Goal: Task Accomplishment & Management: Complete application form

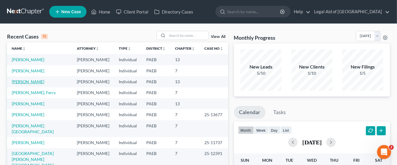
click at [40, 82] on link "[PERSON_NAME]" at bounding box center [28, 81] width 33 height 5
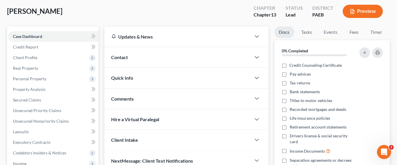
scroll to position [28, 0]
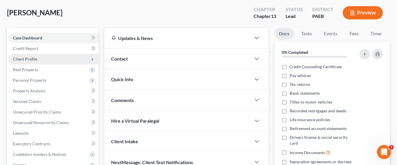
click at [44, 55] on span "Client Profile" at bounding box center [53, 59] width 90 height 11
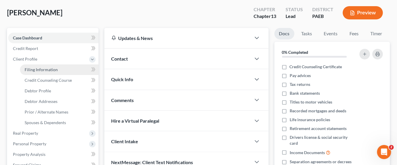
click at [70, 68] on link "Filing Information" at bounding box center [59, 69] width 79 height 11
select select "1"
select select "0"
select select "3"
select select "67"
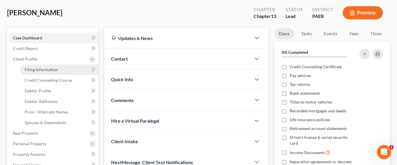
select select "2"
select select "39"
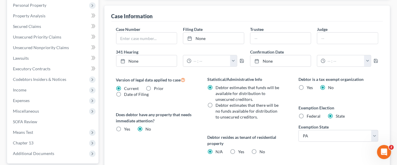
scroll to position [167, 0]
click at [308, 114] on span "Federal" at bounding box center [314, 115] width 14 height 5
click at [309, 114] on input "Federal" at bounding box center [311, 114] width 4 height 4
radio input "true"
radio input "false"
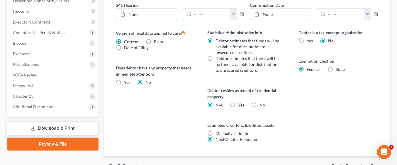
scroll to position [245, 0]
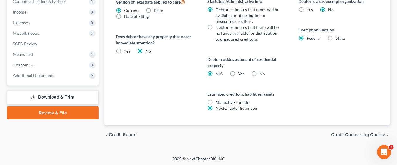
click at [366, 134] on span "Credit Counseling Course" at bounding box center [358, 134] width 54 height 5
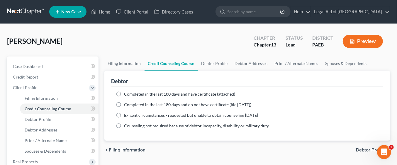
click at [124, 93] on label "Completed in the last 180 days and have certificate (attached)" at bounding box center [179, 94] width 111 height 6
click at [127, 93] on input "Completed in the last 180 days and have certificate (attached)" at bounding box center [129, 93] width 4 height 4
radio input "true"
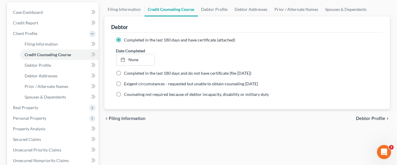
scroll to position [65, 0]
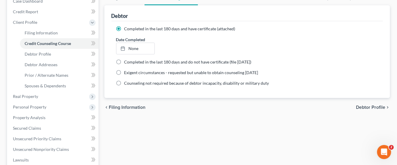
click at [386, 107] on icon "chevron_right" at bounding box center [388, 107] width 5 height 5
select select "0"
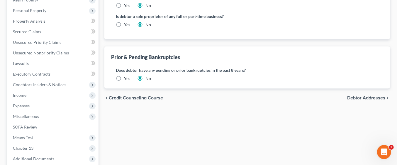
scroll to position [163, 0]
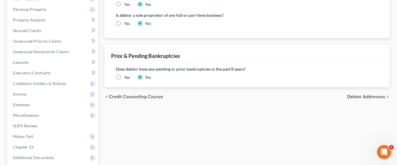
click at [124, 75] on label "Yes" at bounding box center [127, 77] width 6 height 6
click at [127, 75] on input "Yes" at bounding box center [129, 76] width 4 height 4
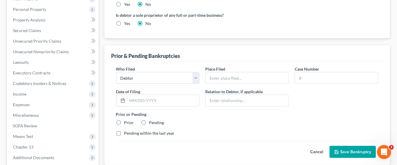
click at [128, 142] on div "Cancel Save Bankruptcy" at bounding box center [247, 149] width 263 height 17
click at [124, 120] on label "Prior" at bounding box center [129, 122] width 10 height 6
click at [127, 120] on input "Prior" at bounding box center [129, 121] width 4 height 4
radio input "true"
click at [124, 134] on label "Pending within the last year" at bounding box center [149, 133] width 50 height 6
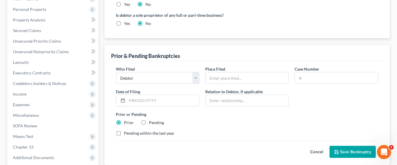
click at [127, 134] on input "Pending within the last year" at bounding box center [129, 132] width 4 height 4
checkbox input "true"
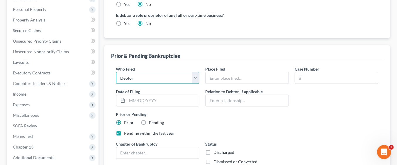
click at [191, 76] on select "Debtor Other" at bounding box center [158, 78] width 84 height 12
click at [230, 50] on div "Prior & Pending Bankruptcies" at bounding box center [248, 53] width 272 height 16
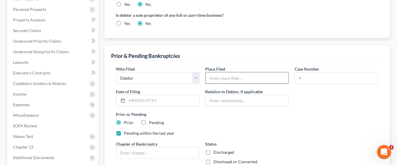
click at [280, 76] on input "text" at bounding box center [247, 77] width 83 height 11
type input "ED Pa"
click at [321, 77] on input "text" at bounding box center [336, 77] width 83 height 11
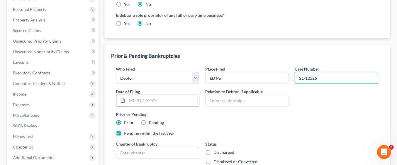
type input "21-12526"
click at [171, 99] on input "text" at bounding box center [163, 100] width 72 height 11
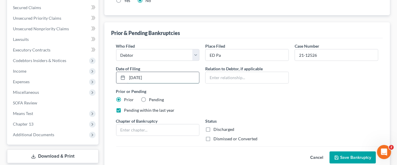
scroll to position [215, 0]
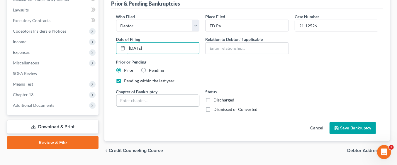
type input "09/14/2021"
click at [170, 101] on input "text" at bounding box center [158, 100] width 83 height 11
type input "13"
click at [214, 109] on label "Dismissed or Converted" at bounding box center [236, 109] width 44 height 6
click at [216, 109] on input "Dismissed or Converted" at bounding box center [218, 108] width 4 height 4
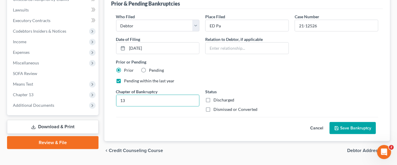
checkbox input "true"
click at [354, 128] on button "Save Bankruptcy" at bounding box center [353, 128] width 46 height 12
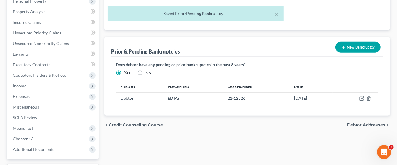
scroll to position [170, 0]
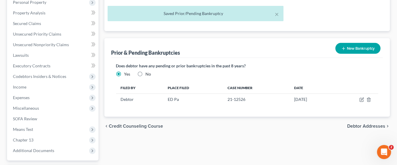
click at [369, 125] on span "Debtor Addresses" at bounding box center [367, 126] width 38 height 5
select select "0"
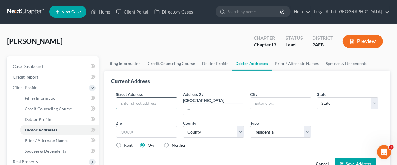
click at [146, 104] on input "text" at bounding box center [147, 102] width 61 height 11
click at [139, 101] on input "text" at bounding box center [147, 102] width 61 height 11
type input "30 Garrett Avenue"
click at [264, 102] on input "text" at bounding box center [281, 102] width 61 height 11
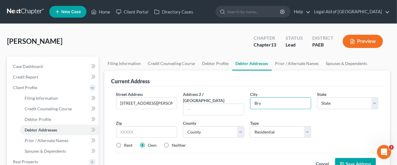
type input "Bryn Mawr"
click at [341, 99] on select "State AL AK AR AZ CA CO CT DE DC FL GA GU HI ID IL IN IA KS KY LA ME MD MA MI M…" at bounding box center [347, 103] width 61 height 12
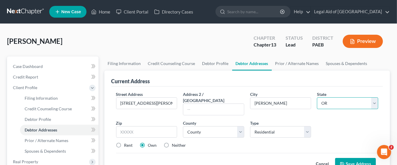
click at [317, 97] on select "State AL AK AR AZ CA CO CT DE DC FL GA GU HI ID IL IN IA KS KY LA ME MD MA MI M…" at bounding box center [347, 103] width 61 height 12
click at [346, 102] on select "State AL AK AR AZ CA CO CT DE DC FL GA GU HI ID IL IN IA KS KY LA ME MD MA MI M…" at bounding box center [347, 103] width 61 height 12
select select "39"
click at [317, 97] on select "State AL AK AR AZ CA CO CT DE DC FL GA GU HI ID IL IN IA KS KY LA ME MD MA MI M…" at bounding box center [347, 103] width 61 height 12
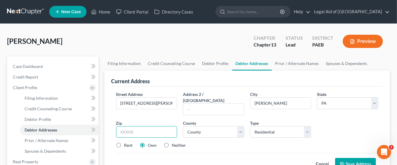
click at [155, 126] on input "text" at bounding box center [146, 132] width 61 height 12
type input "19010"
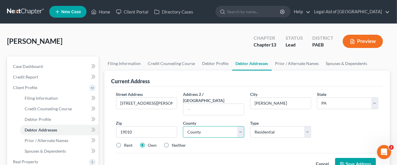
click at [242, 126] on select "County Adams County Allegheny County Armstrong County Beaver County Bedford Cou…" at bounding box center [213, 132] width 61 height 12
click at [238, 126] on select "County Adams County Allegheny County Armstrong County Beaver County Bedford Cou…" at bounding box center [213, 132] width 61 height 12
select select "45"
click at [183, 126] on select "County Adams County Allegheny County Armstrong County Beaver County Bedford Cou…" at bounding box center [213, 132] width 61 height 12
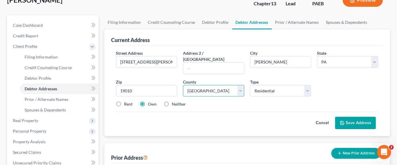
scroll to position [44, 0]
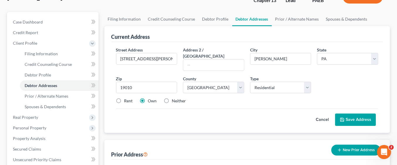
click at [357, 114] on button "Save Address" at bounding box center [356, 119] width 41 height 12
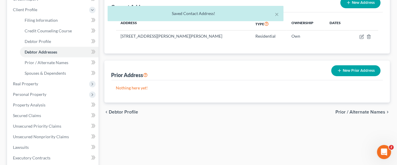
click at [371, 110] on span "Prior / Alternate Names" at bounding box center [361, 111] width 50 height 5
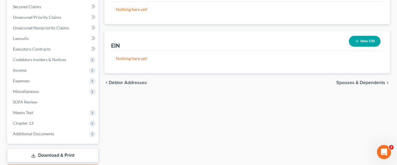
scroll to position [193, 0]
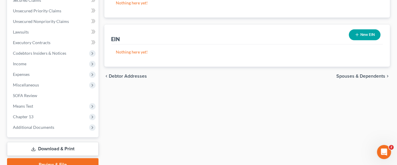
click at [363, 74] on span "Spouses & Dependents" at bounding box center [361, 76] width 49 height 5
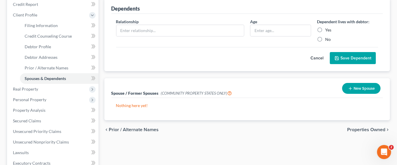
scroll to position [75, 0]
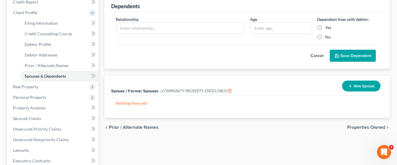
click at [373, 126] on span "Properties Owned" at bounding box center [367, 127] width 38 height 5
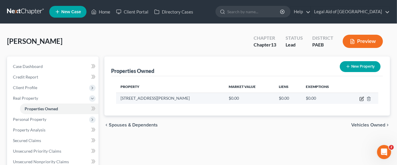
click at [362, 97] on icon "button" at bounding box center [362, 99] width 4 height 4
select select "39"
select select "45"
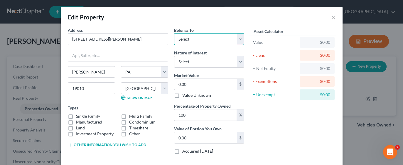
click at [240, 37] on select "Select Debtor 1 Only Debtor 2 Only Debtor 1 And Debtor 2 Only At Least One Of T…" at bounding box center [209, 39] width 70 height 12
select select "0"
click at [174, 33] on select "Select Debtor 1 Only Debtor 2 Only Debtor 1 And Debtor 2 Only At Least One Of T…" at bounding box center [209, 39] width 70 height 12
click at [206, 82] on input "0.00" at bounding box center [205, 84] width 63 height 11
type input "8"
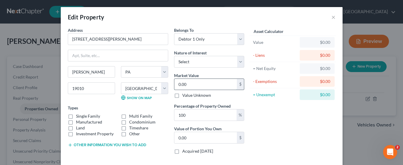
type input "8.00"
type input "85"
type input "85.00"
type input "852"
type input "852.00"
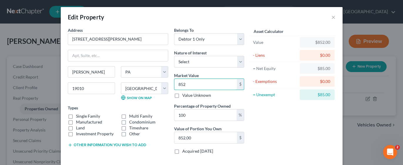
type input "8520"
type input "8,520.00"
type input "8,5200"
type input "85,200.00"
type input "85,2000"
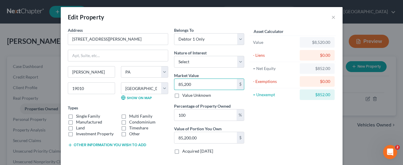
type input "852,000.00"
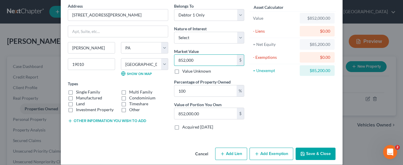
scroll to position [29, 0]
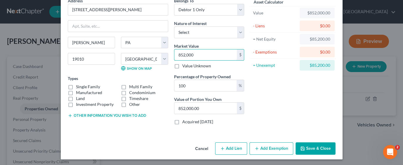
type input "852,000"
click at [312, 147] on button "Save & Close" at bounding box center [316, 148] width 40 height 12
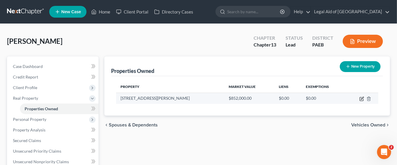
click at [361, 99] on icon "button" at bounding box center [362, 98] width 5 height 5
select select "39"
select select "45"
select select "0"
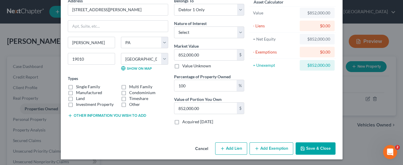
click at [200, 147] on button "Cancel" at bounding box center [202, 149] width 22 height 12
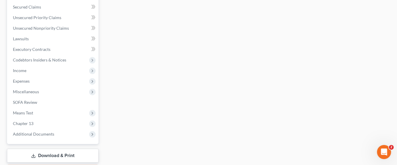
scroll to position [167, 0]
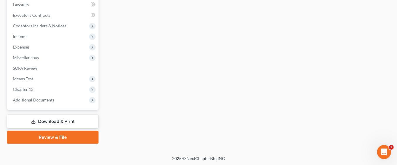
click at [84, 119] on link "Download & Print" at bounding box center [53, 121] width 92 height 14
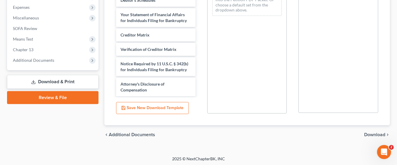
scroll to position [197, 0]
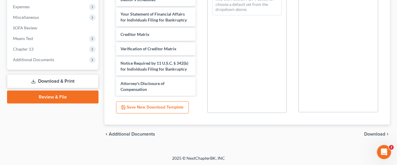
click at [202, 89] on div "PDF Packet 1 Choose Default Petition PDF Packet Complete Bankruptcy Petition (a…" at bounding box center [247, 18] width 91 height 199
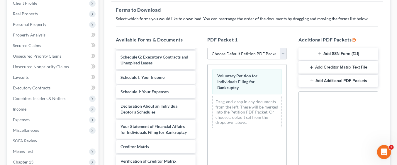
scroll to position [81, 0]
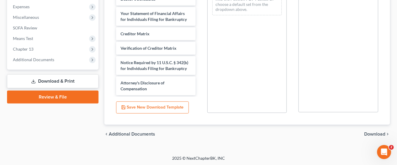
click at [382, 133] on span "Download" at bounding box center [375, 134] width 21 height 5
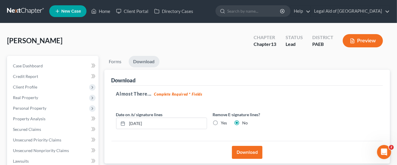
scroll to position [1, 0]
click at [253, 151] on button "Download" at bounding box center [247, 152] width 31 height 13
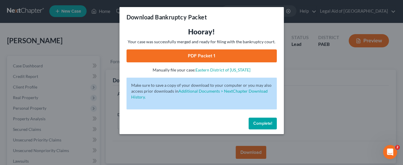
click at [181, 57] on link "PDF Packet 1" at bounding box center [202, 55] width 150 height 13
click at [266, 121] on span "Complete!" at bounding box center [262, 123] width 19 height 5
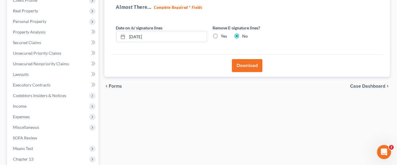
scroll to position [87, 0]
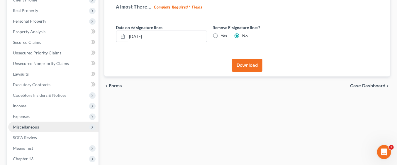
click at [38, 125] on span "Miscellaneous" at bounding box center [26, 126] width 26 height 5
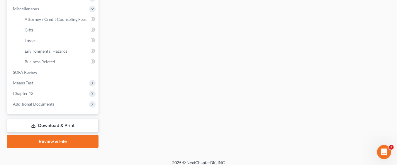
scroll to position [209, 0]
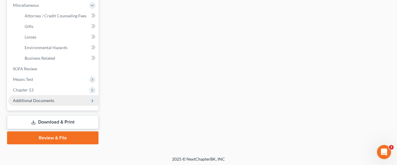
click at [73, 98] on span "Additional Documents" at bounding box center [53, 100] width 90 height 11
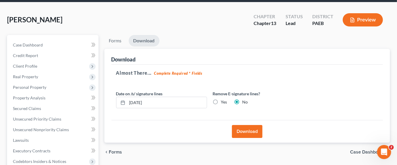
scroll to position [21, 0]
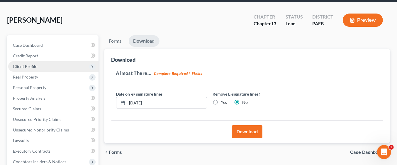
click at [43, 63] on span "Client Profile" at bounding box center [53, 66] width 90 height 11
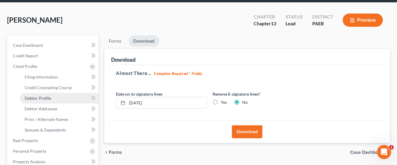
click at [25, 98] on span "Debtor Profile" at bounding box center [38, 97] width 26 height 5
select select "0"
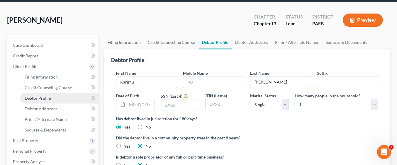
radio input "true"
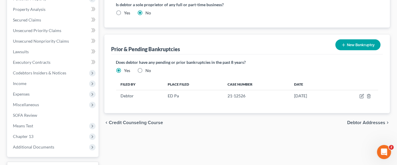
scroll to position [174, 0]
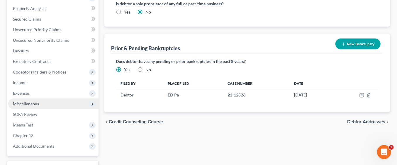
click at [87, 104] on span "Miscellaneous" at bounding box center [53, 103] width 90 height 11
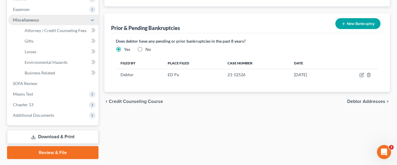
scroll to position [195, 0]
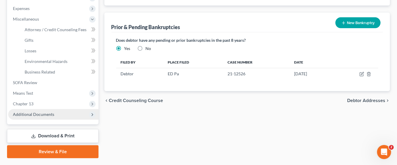
click at [80, 112] on span "Additional Documents" at bounding box center [53, 114] width 90 height 11
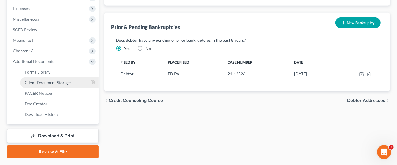
click at [73, 77] on link "Client Document Storage" at bounding box center [59, 82] width 79 height 11
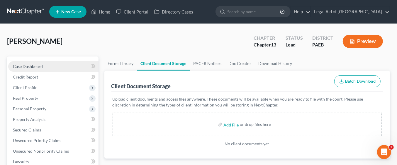
click at [52, 66] on link "Case Dashboard" at bounding box center [53, 66] width 90 height 11
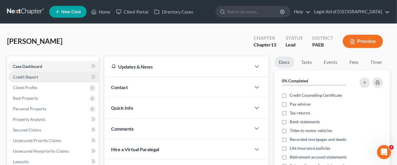
click at [58, 77] on link "Credit Report" at bounding box center [53, 77] width 90 height 11
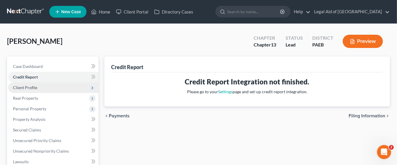
click at [44, 88] on span "Client Profile" at bounding box center [53, 87] width 90 height 11
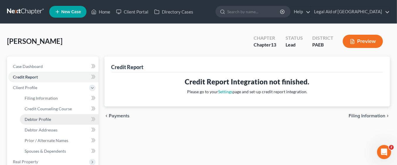
click at [61, 117] on link "Debtor Profile" at bounding box center [59, 119] width 79 height 11
select select "0"
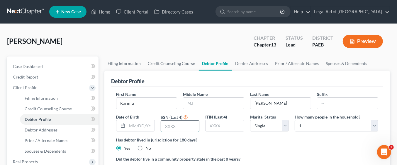
click at [171, 128] on input "text" at bounding box center [180, 125] width 38 height 11
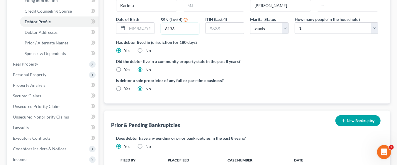
scroll to position [103, 0]
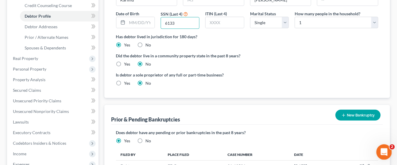
type input "6133"
click at [384, 151] on icon "Open Intercom Messenger" at bounding box center [384, 151] width 10 height 10
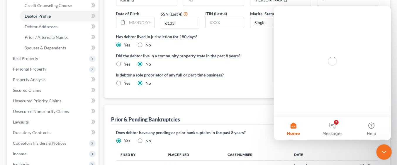
scroll to position [0, 0]
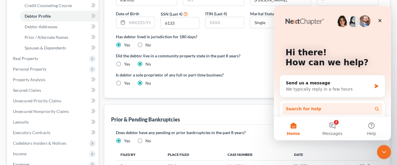
click at [319, 108] on button "Search for help" at bounding box center [332, 109] width 100 height 12
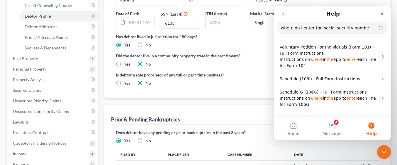
type input "where do i enter the social security number"
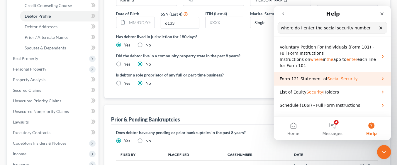
click at [381, 78] on icon "Intercom messenger" at bounding box center [383, 78] width 5 height 5
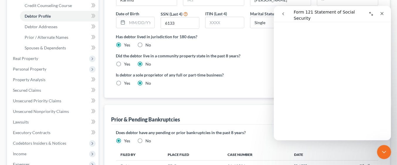
scroll to position [255, 0]
click at [224, 108] on div "Prior & Pending Bankruptcies New Bankruptcy New Pending Bankruptcy New Prior Ba…" at bounding box center [248, 115] width 272 height 20
click at [382, 13] on icon "Close" at bounding box center [382, 13] width 3 height 3
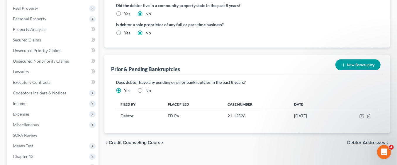
scroll to position [220, 0]
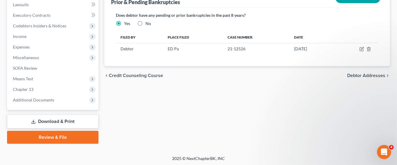
click at [73, 120] on link "Download & Print" at bounding box center [53, 121] width 92 height 14
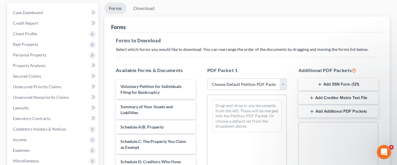
scroll to position [54, 0]
click at [350, 82] on button "Add SSN Form (121)" at bounding box center [339, 84] width 80 height 12
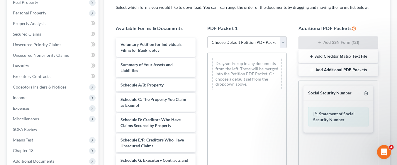
scroll to position [96, 0]
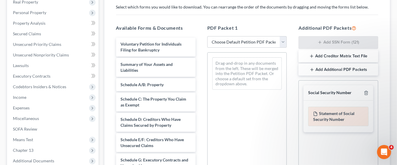
click at [334, 119] on div "Statement of Social Security Number" at bounding box center [339, 116] width 60 height 19
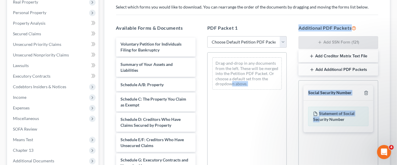
drag, startPoint x: 320, startPoint y: 116, endPoint x: 232, endPoint y: 85, distance: 93.6
click at [232, 85] on div "Available Forms & Documents Voluntary Petition for Individuals Filing for Bankr…" at bounding box center [247, 119] width 274 height 199
click at [262, 129] on div "Drag-and-drop in any documents from the left. These will be merged into the Pet…" at bounding box center [248, 132] width 80 height 161
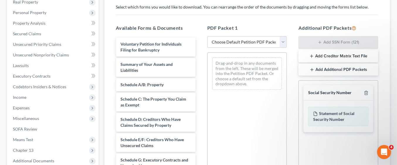
click at [319, 94] on div "Social Security Number" at bounding box center [330, 93] width 43 height 6
click at [366, 94] on icon "button" at bounding box center [366, 93] width 3 height 4
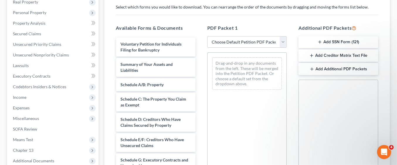
click at [340, 41] on button "Add SSN Form (121)" at bounding box center [339, 42] width 80 height 12
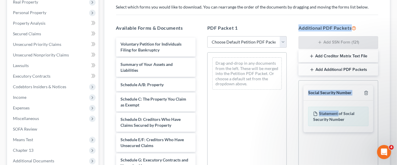
drag, startPoint x: 339, startPoint y: 109, endPoint x: 258, endPoint y: 92, distance: 82.6
click at [258, 92] on div "Available Forms & Documents Voluntary Petition for Individuals Filing for Bankr…" at bounding box center [247, 119] width 274 height 199
click at [258, 93] on div "Drag-and-drop in any documents from the left. These will be merged into the Pet…" at bounding box center [248, 132] width 80 height 161
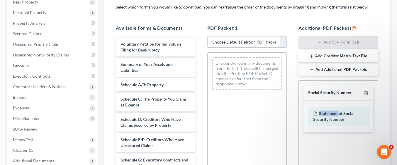
drag, startPoint x: 339, startPoint y: 114, endPoint x: 306, endPoint y: 108, distance: 33.2
click at [306, 108] on div "Statement of Social Security Number" at bounding box center [339, 116] width 70 height 32
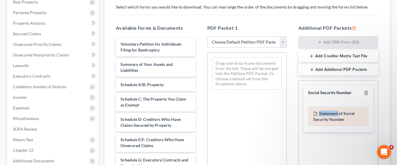
click at [318, 114] on div "Statement of Social Security Number" at bounding box center [339, 116] width 60 height 19
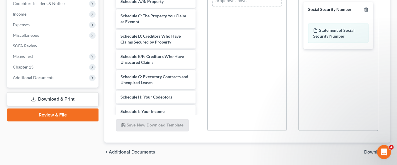
scroll to position [197, 0]
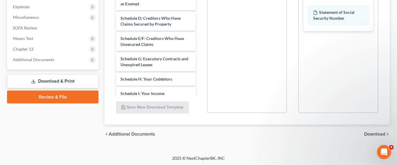
click at [377, 132] on span "Download" at bounding box center [375, 134] width 21 height 5
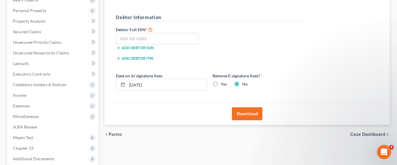
scroll to position [93, 0]
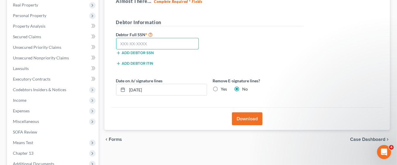
paste input "072-68-6133"
type input "072-68-6133"
click at [248, 118] on button "Download" at bounding box center [247, 118] width 31 height 13
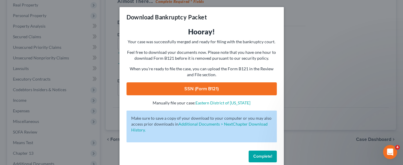
click at [221, 86] on link "SSN (Form B121)" at bounding box center [202, 88] width 150 height 13
click at [262, 154] on span "Complete!" at bounding box center [262, 156] width 19 height 5
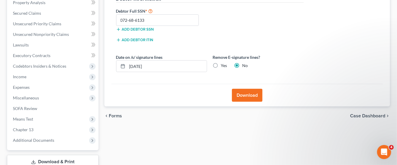
scroll to position [157, 0]
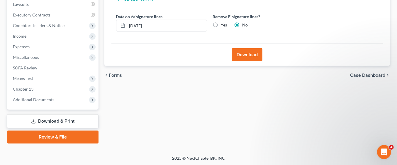
click at [60, 120] on link "Download & Print" at bounding box center [53, 121] width 92 height 14
click at [71, 120] on link "Download & Print" at bounding box center [53, 121] width 92 height 14
select select "0"
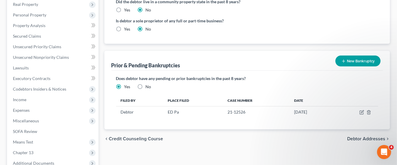
scroll to position [220, 0]
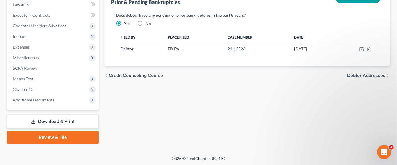
click at [73, 122] on link "Download & Print" at bounding box center [53, 121] width 92 height 14
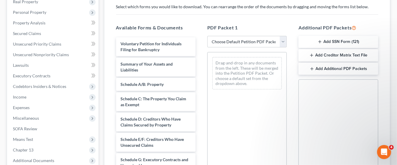
scroll to position [106, 0]
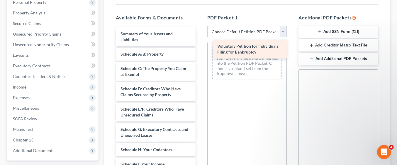
drag, startPoint x: 139, startPoint y: 40, endPoint x: 236, endPoint y: 52, distance: 97.6
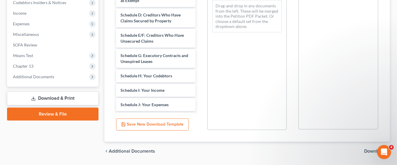
scroll to position [197, 0]
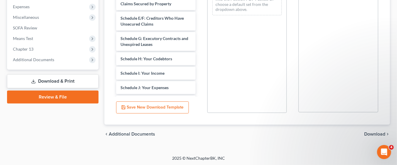
click at [378, 132] on span "Download" at bounding box center [375, 134] width 21 height 5
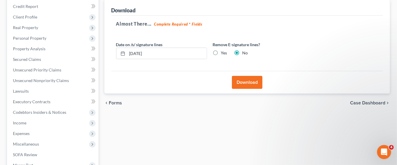
scroll to position [70, 0]
click at [247, 81] on button "Download" at bounding box center [247, 82] width 31 height 13
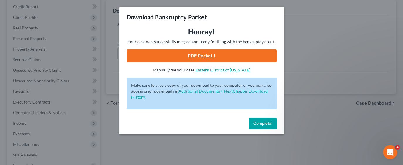
click at [225, 55] on link "PDF Packet 1" at bounding box center [202, 55] width 150 height 13
click at [263, 124] on span "Complete!" at bounding box center [262, 123] width 19 height 5
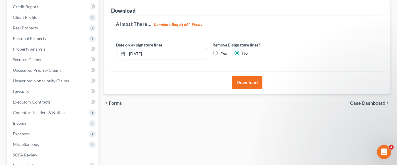
click at [247, 81] on button "Download" at bounding box center [247, 82] width 31 height 13
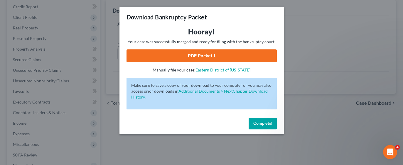
click at [268, 121] on span "Complete!" at bounding box center [262, 123] width 19 height 5
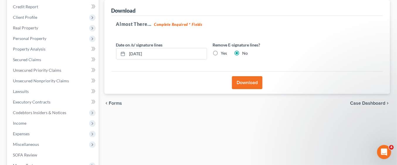
click at [254, 79] on button "Download" at bounding box center [247, 82] width 31 height 13
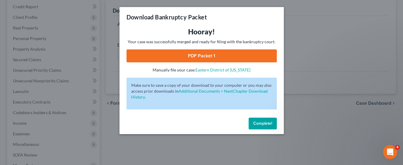
click at [245, 56] on link "PDF Packet 1" at bounding box center [202, 55] width 150 height 13
click at [263, 123] on span "Complete!" at bounding box center [262, 123] width 19 height 5
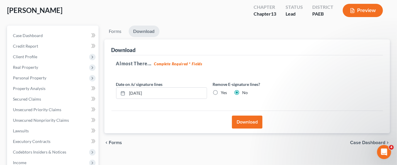
scroll to position [0, 0]
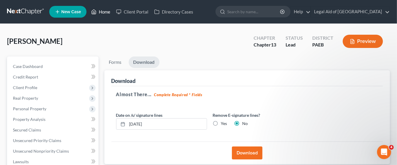
click at [97, 13] on icon at bounding box center [93, 11] width 5 height 7
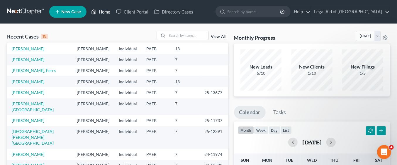
scroll to position [40, 0]
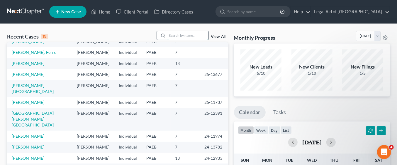
click at [174, 35] on input "search" at bounding box center [188, 35] width 41 height 9
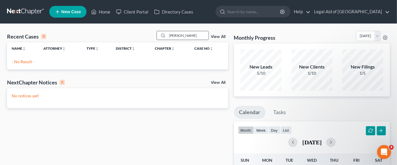
scroll to position [0, 0]
type input "Vernon"
click at [71, 11] on span "New Case" at bounding box center [71, 12] width 20 height 4
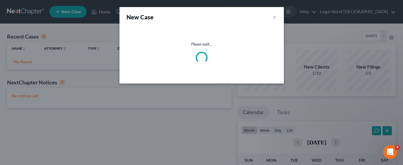
select select "67"
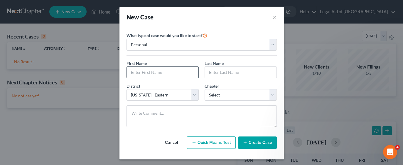
click at [163, 72] on input "text" at bounding box center [163, 72] width 72 height 11
type input "Vernon"
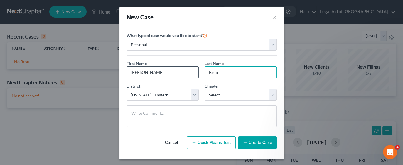
type input "Brundage, SR"
click at [257, 94] on select "Select 7 11 12 13" at bounding box center [241, 95] width 72 height 12
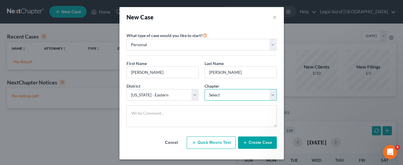
select select "3"
click at [205, 89] on select "Select 7 11 12 13" at bounding box center [241, 95] width 72 height 12
click at [252, 142] on button "Create Case" at bounding box center [257, 142] width 39 height 12
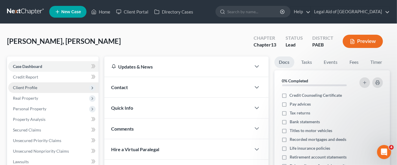
click at [43, 88] on span "Client Profile" at bounding box center [53, 87] width 90 height 11
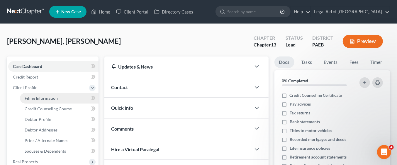
click at [58, 97] on link "Filing Information" at bounding box center [59, 98] width 79 height 11
select select "1"
select select "0"
select select "3"
select select "67"
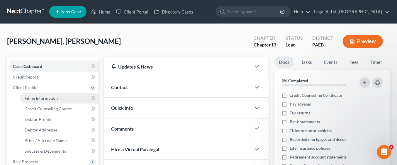
select select "39"
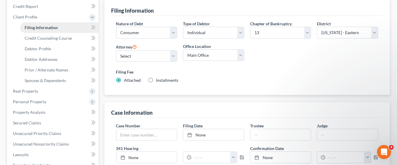
scroll to position [73, 0]
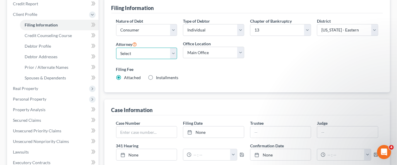
click at [171, 53] on select "Select Michael Kelley - PAEB Robert Kim - PAEB Kelly Young - PAEB Carolyn Johns…" at bounding box center [146, 54] width 61 height 12
select select "5"
click at [116, 48] on select "Select Michael Kelley - PAEB Robert Kim - PAEB Kelly Young - PAEB Carolyn Johns…" at bounding box center [146, 54] width 61 height 12
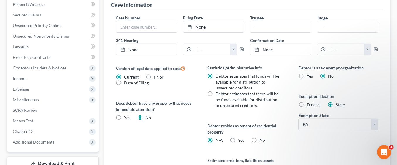
scroll to position [178, 0]
click at [307, 105] on label "Federal" at bounding box center [314, 105] width 14 height 6
click at [309, 105] on input "Federal" at bounding box center [311, 104] width 4 height 4
radio input "true"
radio input "false"
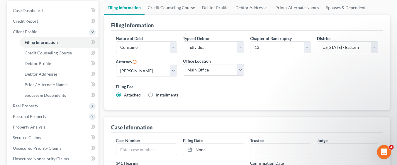
scroll to position [66, 0]
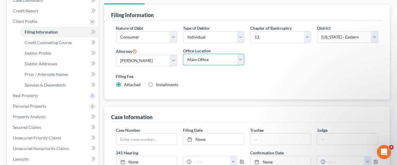
click at [241, 62] on select "Main Office Legal Aid of Southeastern PA - Bristol Legal Aid of Southeastern PA…" at bounding box center [213, 60] width 61 height 12
select select "2"
click at [183, 54] on select "Main Office Legal Aid of Southeastern PA - Bristol Legal Aid of Southeastern PA…" at bounding box center [213, 60] width 61 height 12
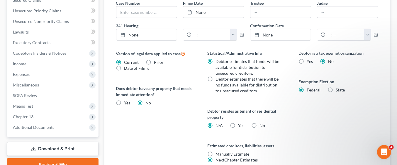
scroll to position [245, 0]
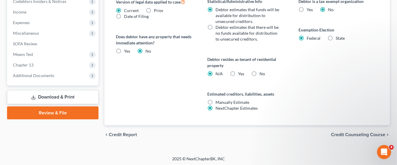
click at [361, 133] on span "Credit Counseling Course" at bounding box center [358, 134] width 54 height 5
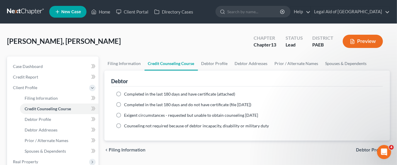
click at [124, 92] on label "Completed in the last 180 days and have certificate (attached)" at bounding box center [179, 94] width 111 height 6
click at [127, 92] on input "Completed in the last 180 days and have certificate (attached)" at bounding box center [129, 93] width 4 height 4
radio input "true"
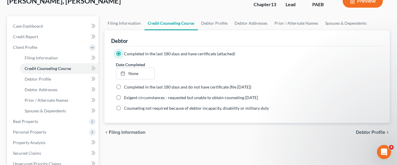
scroll to position [62, 0]
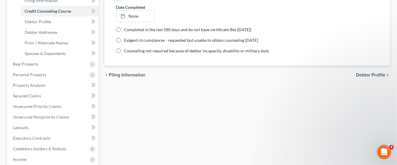
click at [371, 73] on span "Debtor Profile" at bounding box center [370, 75] width 29 height 5
select select "0"
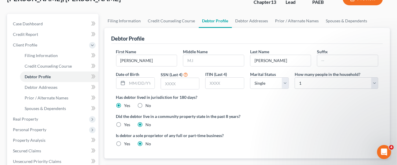
scroll to position [43, 0]
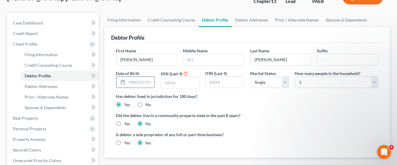
click at [142, 80] on input "text" at bounding box center [140, 82] width 27 height 11
type input "10/30/1953"
click at [176, 82] on input "text" at bounding box center [180, 82] width 38 height 11
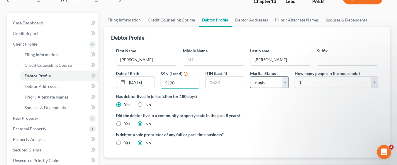
type input "5120"
click at [285, 83] on select "Select Single Married Separated Divorced Widowed" at bounding box center [269, 82] width 39 height 12
select select "1"
click at [250, 76] on select "Select Single Married Separated Divorced Widowed" at bounding box center [269, 82] width 39 height 12
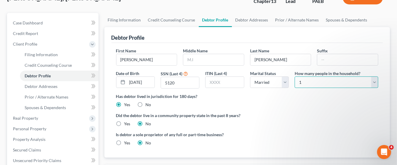
click at [378, 77] on select "Select 1 2 3 4 5 6 7 8 9 10 11 12 13 14 15 16 17 18 19 20" at bounding box center [337, 82] width 84 height 12
select select "1"
click at [295, 76] on select "Select 1 2 3 4 5 6 7 8 9 10 11 12 13 14 15 16 17 18 19 20" at bounding box center [337, 82] width 84 height 12
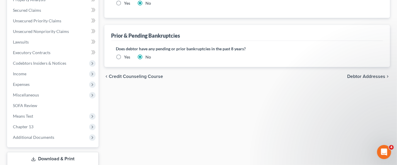
click at [371, 74] on span "Debtor Addresses" at bounding box center [367, 76] width 38 height 5
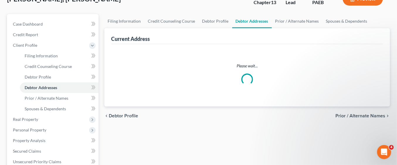
select select "0"
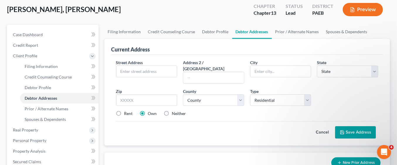
scroll to position [32, 0]
click at [145, 70] on input "text" at bounding box center [147, 70] width 61 height 11
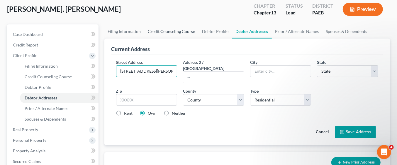
type input "811 Greenhill Road"
click at [274, 71] on input "text" at bounding box center [281, 70] width 61 height 11
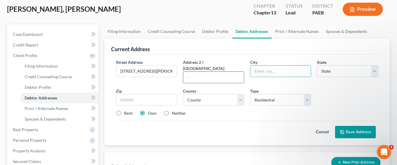
click at [202, 72] on input "text" at bounding box center [213, 77] width 61 height 11
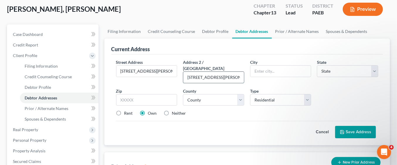
type input "811 Greenhill Road"
click at [270, 67] on input "text" at bounding box center [281, 70] width 61 height 11
type input "Sharon Hill"
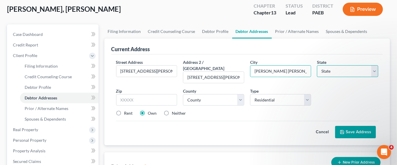
click at [360, 70] on select "State AL AK AR AZ CA CO CT DE DC FL GA GU HI ID IL IN IA KS KY LA ME MD MA MI M…" at bounding box center [347, 71] width 61 height 12
select select "39"
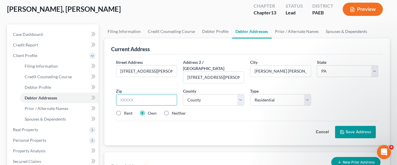
click at [147, 94] on input "text" at bounding box center [146, 100] width 61 height 12
type input "19079"
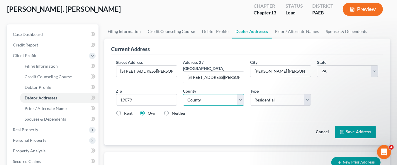
click at [241, 94] on select "County Adams County Allegheny County Armstrong County Beaver County Bedford Cou…" at bounding box center [213, 100] width 61 height 12
click at [238, 94] on select "County Adams County Allegheny County Armstrong County Beaver County Bedford Cou…" at bounding box center [213, 100] width 61 height 12
select select "22"
click at [183, 94] on select "County Adams County Allegheny County Armstrong County Beaver County Bedford Cou…" at bounding box center [213, 100] width 61 height 12
click at [349, 127] on button "Save Address" at bounding box center [356, 132] width 41 height 12
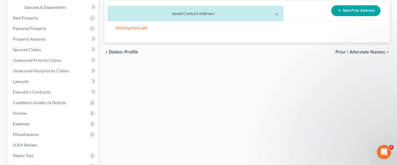
click at [374, 50] on span "Prior / Alternate Names" at bounding box center [361, 52] width 50 height 5
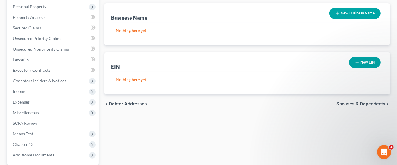
scroll to position [169, 0]
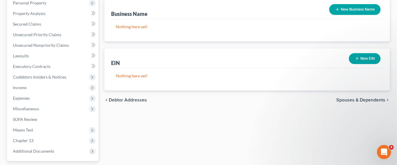
click at [373, 99] on span "Spouses & Dependents" at bounding box center [361, 99] width 49 height 5
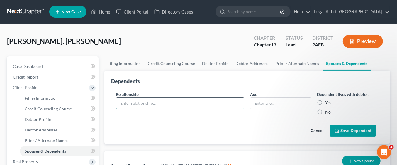
click at [171, 103] on input "text" at bounding box center [181, 102] width 128 height 11
type input "Spouse"
click at [263, 102] on input "text" at bounding box center [281, 102] width 61 height 11
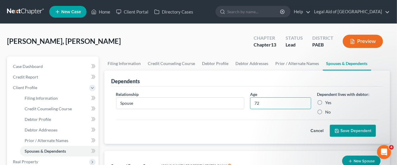
type input "72"
click at [326, 100] on label "Yes" at bounding box center [329, 103] width 6 height 6
click at [328, 100] on input "Yes" at bounding box center [330, 102] width 4 height 4
radio input "true"
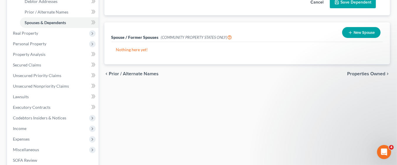
scroll to position [131, 0]
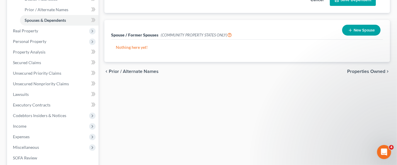
click at [374, 71] on span "Properties Owned" at bounding box center [367, 71] width 38 height 5
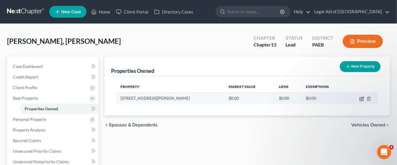
click at [363, 99] on icon "button" at bounding box center [362, 98] width 5 height 5
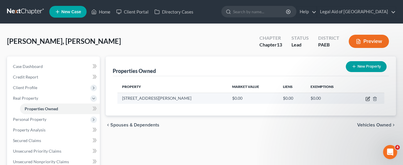
select select "39"
select select "22"
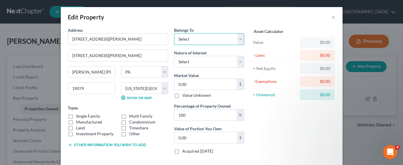
click at [238, 42] on select "Select Debtor 1 Only Debtor 2 Only Debtor 1 And Debtor 2 Only At Least One Of T…" at bounding box center [209, 39] width 70 height 12
select select "3"
click at [174, 33] on select "Select Debtor 1 Only Debtor 2 Only Debtor 1 And Debtor 2 Only At Least One Of T…" at bounding box center [209, 39] width 70 height 12
click at [239, 38] on select "Select Debtor 1 Only Debtor 2 Only Debtor 1 And Debtor 2 Only At Least One Of T…" at bounding box center [209, 39] width 70 height 12
click at [174, 33] on select "Select Debtor 1 Only Debtor 2 Only Debtor 1 And Debtor 2 Only At Least One Of T…" at bounding box center [209, 39] width 70 height 12
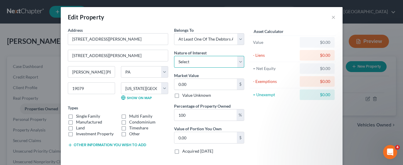
click at [218, 61] on select "Select Fee Simple Joint Tenant Life Estate Equitable Interest Future Interest T…" at bounding box center [209, 62] width 70 height 12
select select "5"
click at [174, 56] on select "Select Fee Simple Joint Tenant Life Estate Equitable Interest Future Interest T…" at bounding box center [209, 62] width 70 height 12
click at [219, 83] on input "0.00" at bounding box center [205, 84] width 63 height 11
type input "1"
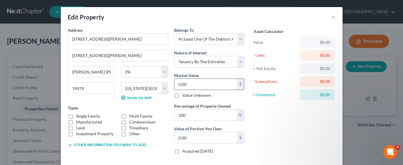
type input "1.00"
type input "11"
type input "11.00"
type input "119"
type input "119.00"
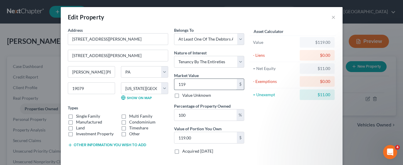
type input "1197"
type input "1,197.00"
type input "1,1975"
type input "11,975.00"
type input "11,9759"
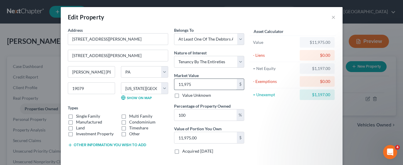
type input "119,759.00"
type input "119,75"
type input "11,975.00"
type input "11,9750"
type input "119,750.00"
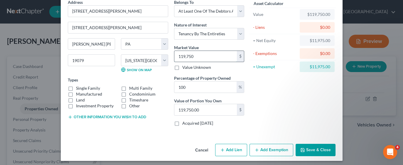
scroll to position [28, 0]
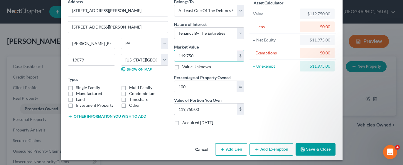
type input "119,750"
click at [269, 150] on button "Add Exemption" at bounding box center [272, 149] width 44 height 12
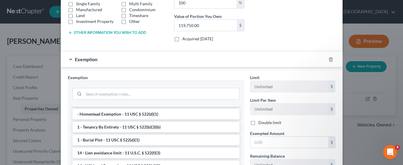
scroll to position [10, 0]
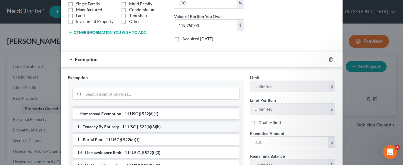
click at [128, 127] on li "1 - Tenancy By Entirety - 11 USC § 522(b)(3)(b)" at bounding box center [156, 126] width 167 height 11
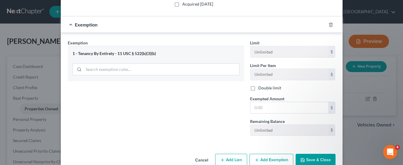
scroll to position [158, 0]
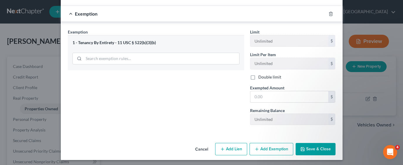
click at [318, 147] on button "Save & Close" at bounding box center [316, 149] width 40 height 12
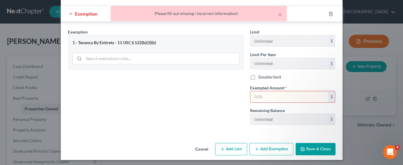
click at [283, 93] on input "text" at bounding box center [289, 96] width 78 height 11
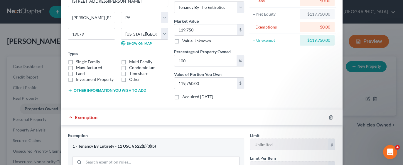
scroll to position [0, 0]
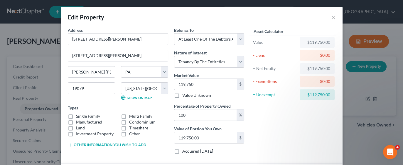
click at [258, 15] on div "Edit Property ×" at bounding box center [202, 17] width 282 height 20
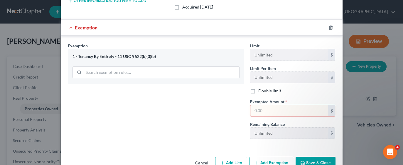
scroll to position [146, 0]
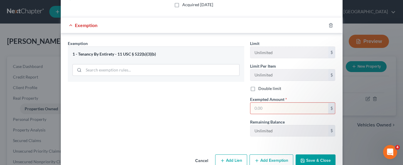
click at [272, 105] on input "text" at bounding box center [289, 107] width 78 height 11
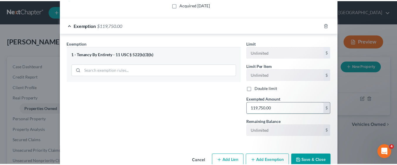
scroll to position [158, 0]
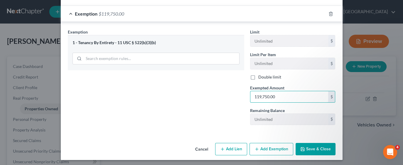
type input "119,750.00"
click at [314, 147] on button "Save & Close" at bounding box center [316, 149] width 40 height 12
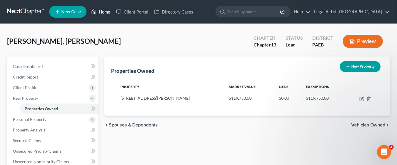
click at [105, 10] on link "Home" at bounding box center [100, 11] width 25 height 11
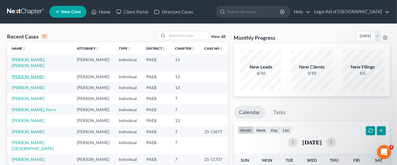
click at [29, 74] on link "[PERSON_NAME]" at bounding box center [28, 76] width 33 height 5
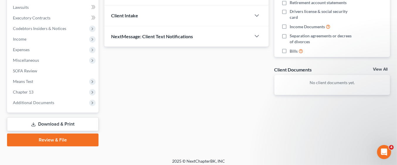
scroll to position [157, 0]
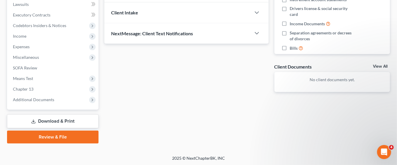
click at [60, 122] on link "Download & Print" at bounding box center [53, 121] width 92 height 14
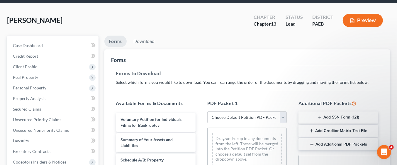
scroll to position [32, 0]
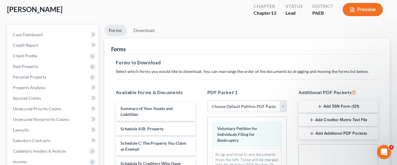
click at [327, 105] on button "Add SSN Form (121)" at bounding box center [339, 106] width 80 height 12
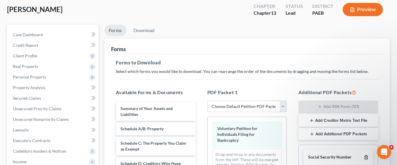
click at [367, 156] on icon "button" at bounding box center [366, 157] width 5 height 5
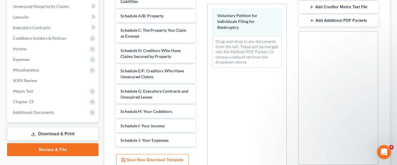
scroll to position [197, 0]
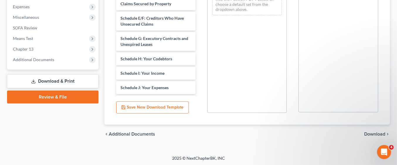
click at [32, 82] on icon at bounding box center [33, 81] width 5 height 5
click at [376, 132] on span "Download" at bounding box center [375, 134] width 21 height 5
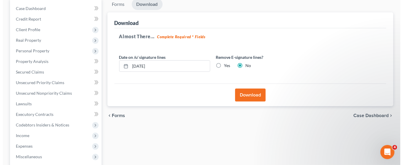
scroll to position [55, 0]
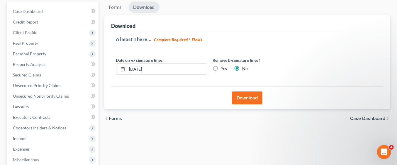
click at [250, 96] on button "Download" at bounding box center [247, 97] width 31 height 13
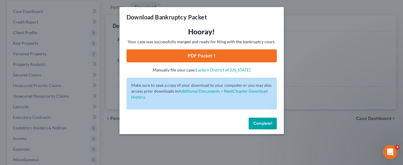
click at [235, 56] on link "PDF Packet 1" at bounding box center [202, 55] width 150 height 13
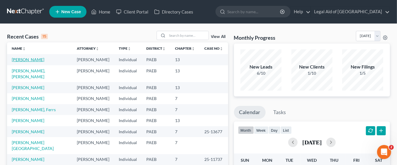
click at [38, 60] on link "[PERSON_NAME]" at bounding box center [28, 59] width 33 height 5
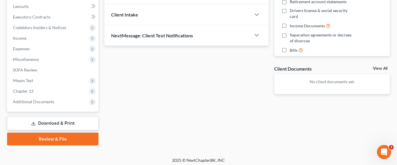
scroll to position [157, 0]
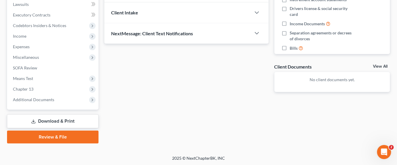
click at [75, 121] on link "Download & Print" at bounding box center [53, 121] width 92 height 14
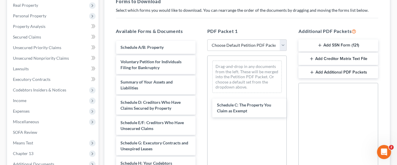
scroll to position [93, 0]
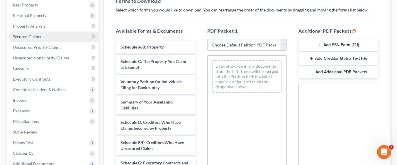
click at [25, 37] on span "Secured Claims" at bounding box center [27, 36] width 28 height 5
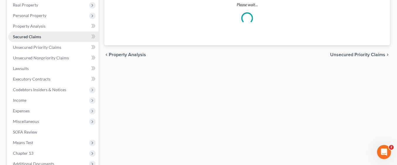
scroll to position [25, 0]
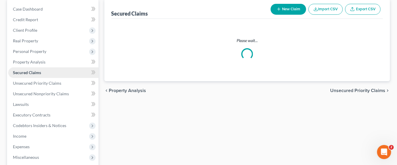
click at [25, 37] on ul "Case Dashboard Payments Invoices Payments Payments Credit Report Client Profile" at bounding box center [53, 104] width 90 height 201
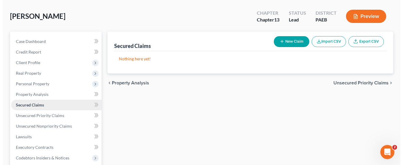
scroll to position [0, 0]
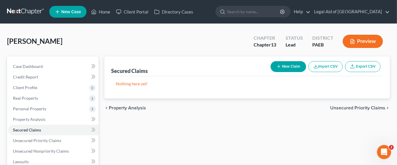
click at [287, 67] on button "New Claim" at bounding box center [289, 66] width 36 height 11
select select "0"
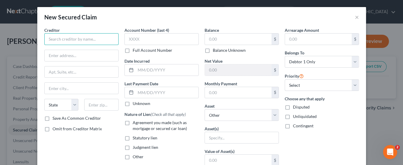
click at [84, 38] on input "text" at bounding box center [81, 39] width 74 height 12
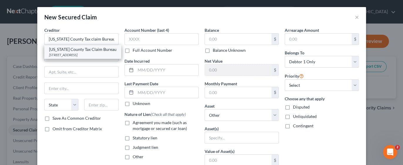
click at [82, 52] on div "[US_STATE] County Tax Claim Bureau" at bounding box center [83, 49] width 68 height 6
type input "[US_STATE] County Tax Claim Bureau"
type input "[STREET_ADDRESS]"
type input "Media"
select select "39"
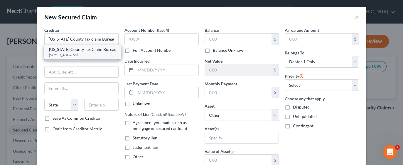
type input "19063"
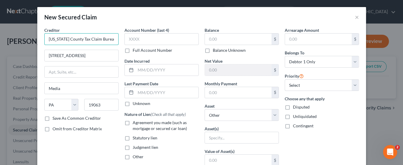
click at [90, 36] on input "[US_STATE] County Tax Claim Bureau" at bounding box center [81, 39] width 74 height 12
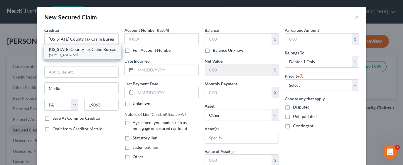
click at [82, 52] on div "[US_STATE] County Tax Claim Bureau" at bounding box center [83, 49] width 68 height 6
type input "[US_STATE] County Tax Claim Bureau"
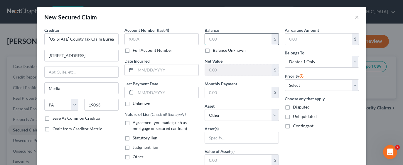
click at [231, 40] on input "text" at bounding box center [238, 38] width 67 height 11
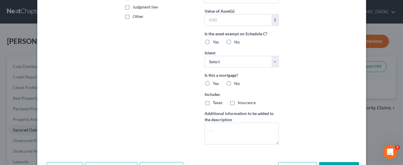
scroll to position [159, 0]
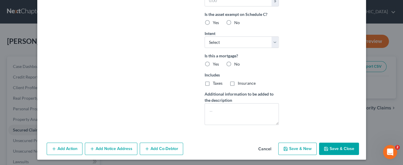
type input "35,199"
click at [334, 148] on button "Save & Close" at bounding box center [339, 148] width 40 height 12
select select
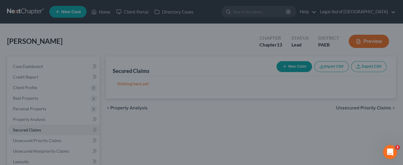
type input "35,199.00"
type input "0"
type input "0.00"
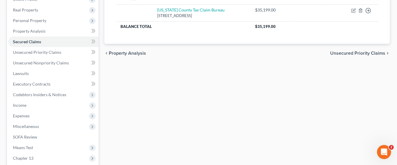
scroll to position [157, 0]
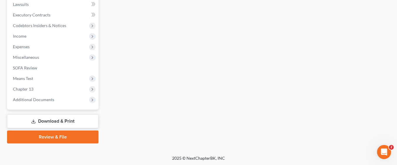
click at [70, 119] on link "Download & Print" at bounding box center [53, 121] width 92 height 14
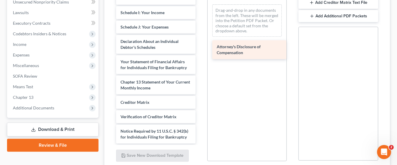
scroll to position [140, 0]
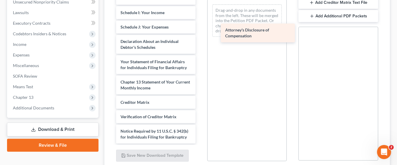
drag, startPoint x: 141, startPoint y: 134, endPoint x: 243, endPoint y: 32, distance: 143.6
click at [200, 32] on div "Attorney's Disclosure of Compensation Voluntary Petition for Individuals Filing…" at bounding box center [156, -1] width 89 height 287
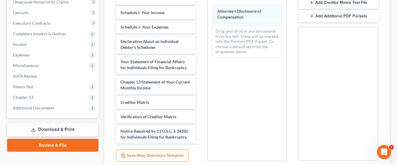
scroll to position [197, 0]
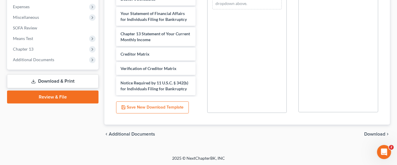
click at [376, 132] on span "Download" at bounding box center [375, 134] width 21 height 5
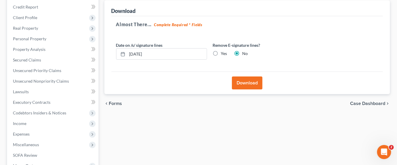
scroll to position [70, 0]
click at [248, 82] on button "Download" at bounding box center [247, 83] width 31 height 13
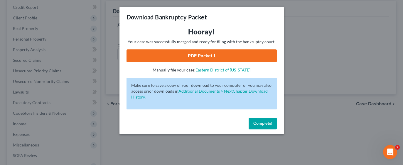
click at [224, 53] on link "PDF Packet 1" at bounding box center [202, 55] width 150 height 13
click at [237, 53] on link "PDF Packet 1" at bounding box center [202, 55] width 150 height 13
click at [266, 123] on span "Complete!" at bounding box center [262, 123] width 19 height 5
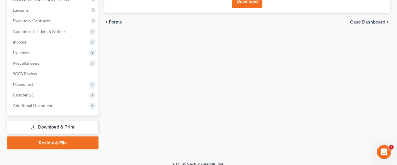
scroll to position [157, 0]
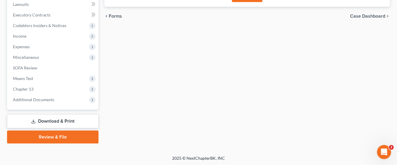
click at [50, 121] on link "Download & Print" at bounding box center [53, 121] width 92 height 14
click at [82, 117] on link "Download & Print" at bounding box center [53, 121] width 92 height 14
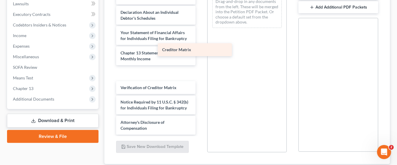
scroll to position [146, 0]
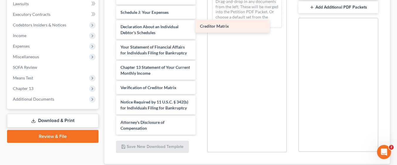
drag, startPoint x: 156, startPoint y: 66, endPoint x: 236, endPoint y: 26, distance: 88.9
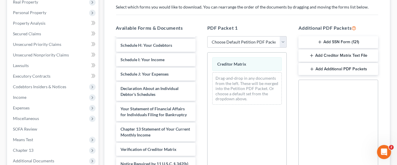
scroll to position [97, 0]
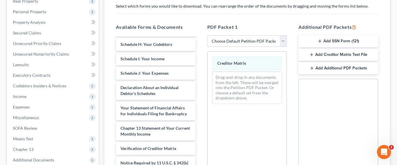
drag, startPoint x: 395, startPoint y: 69, endPoint x: 338, endPoint y: 56, distance: 57.9
click at [338, 56] on div "[PERSON_NAME] Upgraded Chapter Chapter 13 Status Lead District PAEB Preview Pet…" at bounding box center [198, 91] width 397 height 328
click at [338, 56] on button "Add Creditor Matrix Text File" at bounding box center [339, 54] width 80 height 12
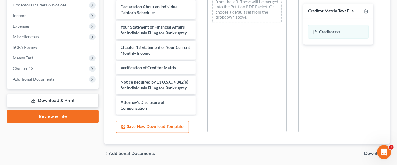
scroll to position [197, 0]
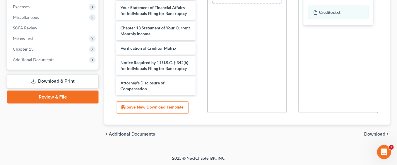
click at [375, 132] on span "Download" at bounding box center [375, 134] width 21 height 5
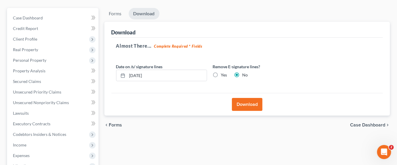
scroll to position [48, 0]
click at [250, 104] on button "Download" at bounding box center [247, 104] width 31 height 13
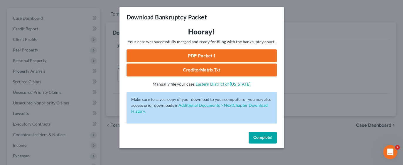
click at [222, 66] on link "CreditorMatrix.txt" at bounding box center [202, 69] width 150 height 13
click at [223, 54] on link "PDF Packet 1" at bounding box center [202, 55] width 150 height 13
click at [263, 132] on button "Complete!" at bounding box center [263, 138] width 28 height 12
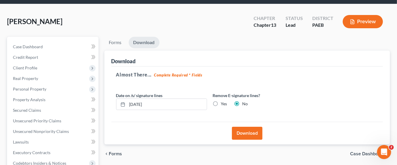
scroll to position [19, 0]
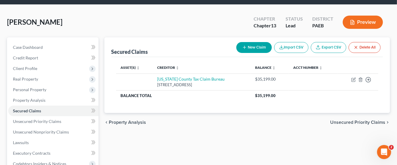
scroll to position [157, 0]
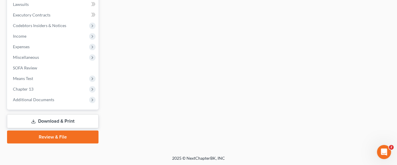
click at [75, 116] on link "Download & Print" at bounding box center [53, 121] width 92 height 14
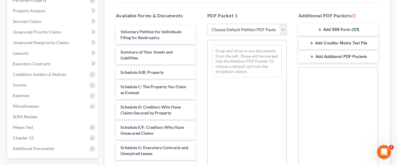
scroll to position [105, 0]
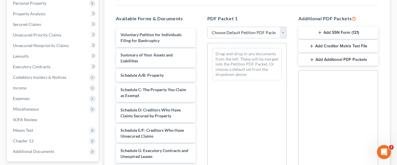
click at [350, 33] on button "Add SSN Form (121)" at bounding box center [339, 33] width 80 height 12
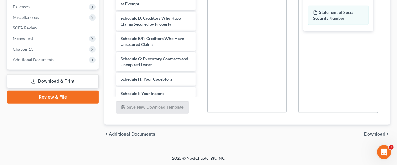
click at [378, 132] on span "Download" at bounding box center [375, 134] width 21 height 5
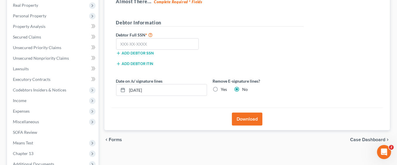
scroll to position [91, 0]
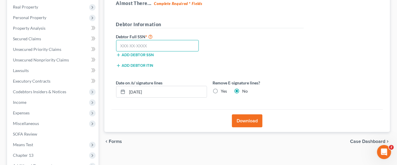
paste input "072-68-6133"
type input "072-68-6133"
click at [250, 118] on button "Download" at bounding box center [247, 120] width 31 height 13
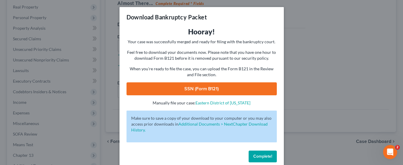
click at [262, 156] on span "Complete!" at bounding box center [262, 156] width 19 height 5
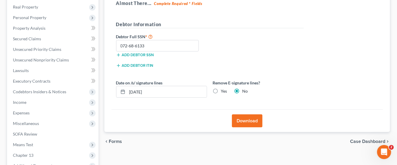
click at [250, 122] on button "Download" at bounding box center [247, 120] width 31 height 13
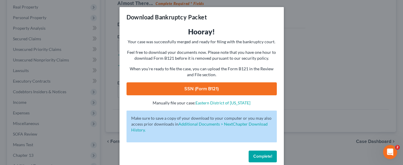
click at [221, 85] on link "SSN (Form B121)" at bounding box center [202, 88] width 150 height 13
click at [259, 157] on span "Complete!" at bounding box center [262, 156] width 19 height 5
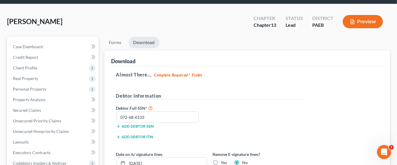
scroll to position [0, 0]
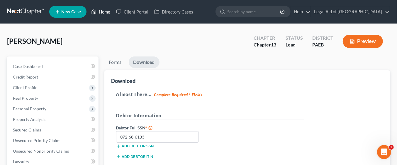
click at [104, 13] on link "Home" at bounding box center [100, 11] width 25 height 11
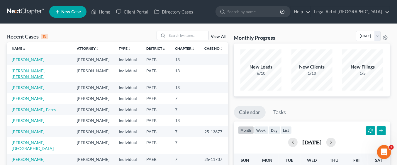
click at [36, 71] on link "[PERSON_NAME], [PERSON_NAME]" at bounding box center [28, 73] width 33 height 11
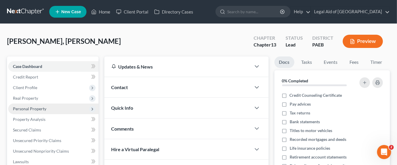
click at [43, 109] on span "Personal Property" at bounding box center [29, 108] width 33 height 5
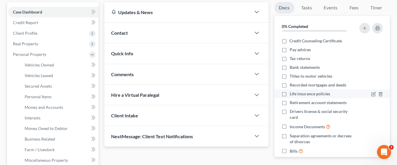
scroll to position [56, 0]
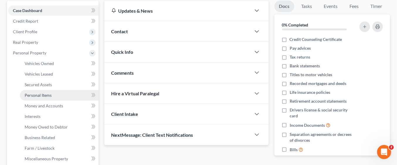
click at [48, 94] on span "Personal Items" at bounding box center [38, 94] width 27 height 5
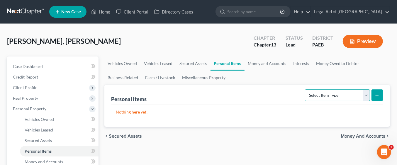
click at [366, 92] on select "Select Item Type Clothing Collectibles Of Value Electronics Firearms Household …" at bounding box center [337, 95] width 65 height 12
click at [277, 111] on p "Nothing here yet!" at bounding box center [247, 112] width 263 height 6
click at [377, 93] on icon "submit" at bounding box center [377, 95] width 5 height 5
click at [368, 95] on select "Select Item Type Clothing Collectibles Of Value Electronics Firearms Household …" at bounding box center [337, 95] width 65 height 12
select select "household_goods"
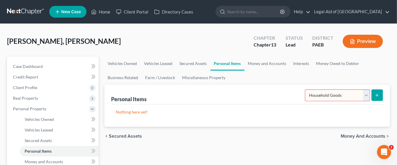
click at [306, 89] on select "Select Item Type Clothing Collectibles Of Value Electronics Firearms Household …" at bounding box center [337, 95] width 65 height 12
click at [380, 95] on icon "submit" at bounding box center [377, 95] width 5 height 5
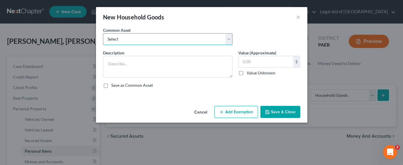
click at [231, 43] on select "Select Kitchen Table and Chairs Food Processor Coffee Maker Stove Pots, pans, u…" at bounding box center [167, 39] width 129 height 12
click at [230, 39] on select "Select Kitchen Table and Chairs Food Processor Coffee Maker Stove Pots, pans, u…" at bounding box center [167, 39] width 129 height 12
click at [240, 24] on div "New Household Goods ×" at bounding box center [201, 17] width 211 height 20
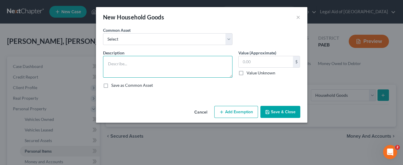
click at [139, 64] on textarea at bounding box center [167, 67] width 129 height 22
type textarea "F"
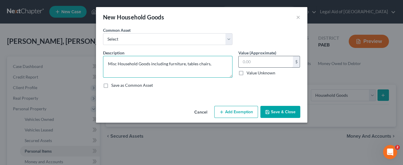
type textarea "Misc Household Goods including furniture, tables chairs,"
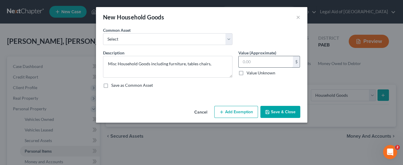
click at [271, 60] on input "text" at bounding box center [266, 61] width 54 height 11
type input "500"
click at [246, 111] on button "Add Exemption" at bounding box center [236, 112] width 44 height 12
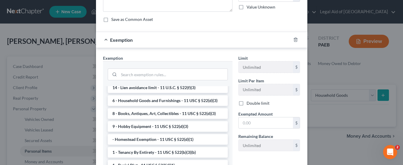
scroll to position [10, 0]
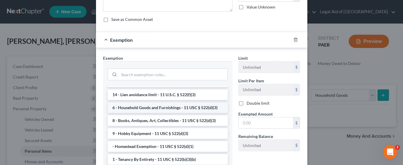
click at [153, 107] on li "6 - Household Goods and Furnishings - 11 USC § 522(d)(3)" at bounding box center [168, 107] width 120 height 11
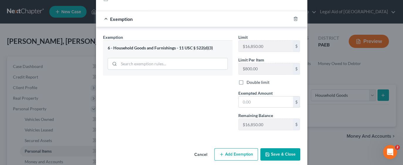
scroll to position [87, 0]
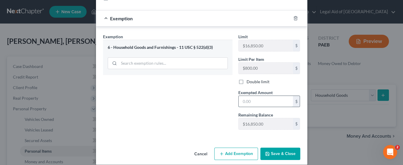
click at [251, 99] on input "text" at bounding box center [266, 101] width 54 height 11
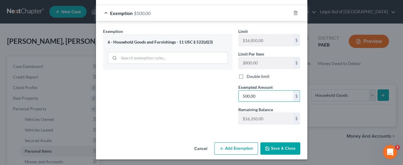
type input "500.00"
click at [237, 148] on button "Add Exemption" at bounding box center [236, 148] width 44 height 12
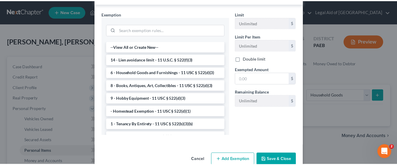
scroll to position [250, 0]
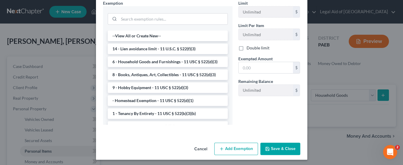
click at [200, 149] on button "Cancel" at bounding box center [201, 149] width 22 height 12
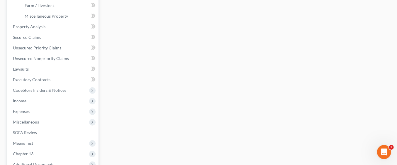
scroll to position [198, 0]
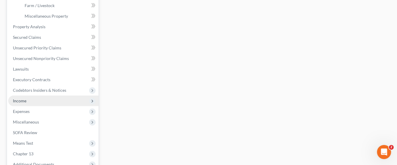
click at [28, 98] on span "Income" at bounding box center [53, 100] width 90 height 11
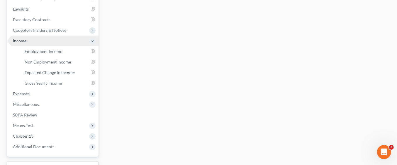
scroll to position [150, 0]
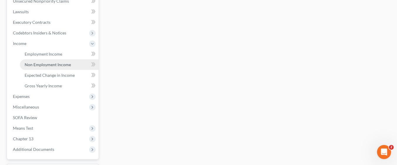
click at [48, 64] on span "Non Employment Income" at bounding box center [48, 64] width 46 height 5
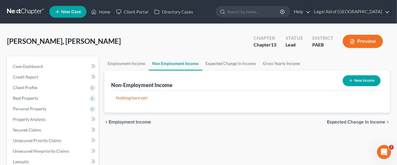
click at [357, 82] on button "New Income" at bounding box center [362, 80] width 38 height 11
select select "0"
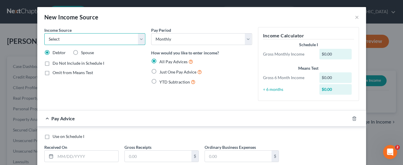
click at [136, 37] on select "Select Unemployment Disability (from employer) Pension Retirement Social Securi…" at bounding box center [94, 39] width 101 height 12
select select "4"
click at [44, 33] on select "Select Unemployment Disability (from employer) Pension Retirement Social Securi…" at bounding box center [94, 39] width 101 height 12
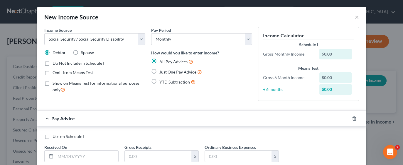
click at [53, 73] on label "Omit from Means Test" at bounding box center [73, 73] width 41 height 6
click at [55, 73] on input "Omit from Means Test" at bounding box center [57, 72] width 4 height 4
checkbox input "true"
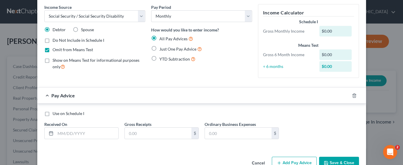
scroll to position [38, 0]
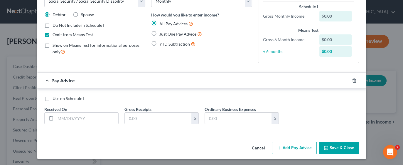
click at [53, 97] on label "Use on Schedule I" at bounding box center [69, 98] width 32 height 6
click at [55, 97] on input "Use on Schedule I" at bounding box center [57, 97] width 4 height 4
checkbox input "true"
click at [159, 35] on span "Just One Pay Advice" at bounding box center [177, 33] width 37 height 5
click at [162, 34] on input "Just One Pay Advice" at bounding box center [164, 33] width 4 height 4
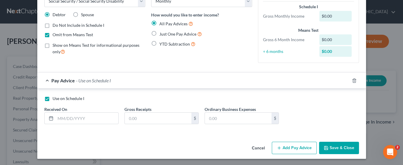
radio input "true"
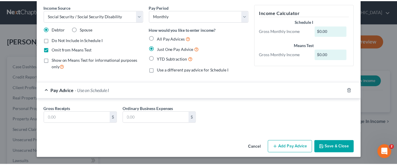
scroll to position [22, 0]
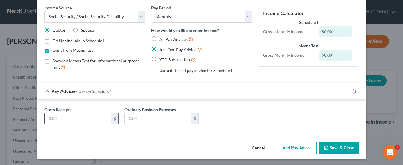
click at [80, 116] on input "text" at bounding box center [78, 118] width 67 height 11
type input "1,996.00"
click at [337, 149] on button "Save & Close" at bounding box center [339, 147] width 40 height 12
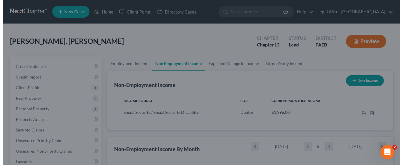
scroll to position [293441, 293386]
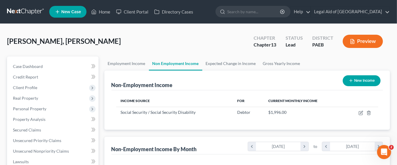
click at [361, 80] on button "New Income" at bounding box center [362, 80] width 38 height 11
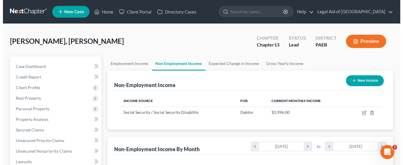
select select "0"
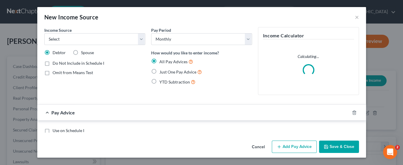
scroll to position [104, 162]
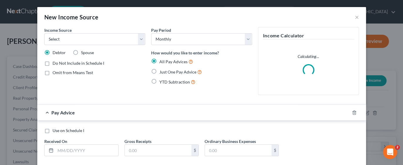
click at [81, 53] on label "Spouse" at bounding box center [87, 53] width 13 height 6
click at [83, 53] on input "Spouse" at bounding box center [85, 52] width 4 height 4
radio input "true"
click at [134, 41] on select "Select Unemployment Disability (from employer) Pension Retirement Social Securi…" at bounding box center [94, 39] width 101 height 12
select select "4"
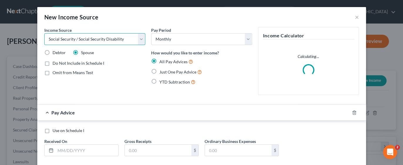
click at [44, 33] on select "Select Unemployment Disability (from employer) Pension Retirement Social Securi…" at bounding box center [94, 39] width 101 height 12
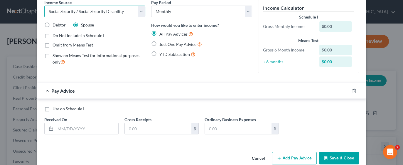
scroll to position [30, 0]
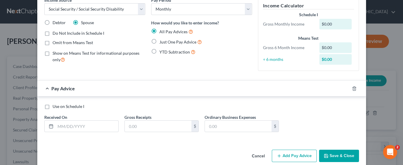
click at [53, 44] on label "Omit from Means Test" at bounding box center [73, 43] width 41 height 6
click at [55, 43] on input "Omit from Means Test" at bounding box center [57, 42] width 4 height 4
checkbox input "true"
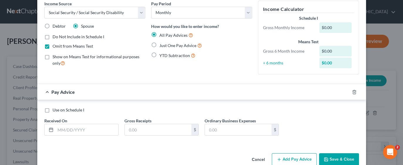
scroll to position [29, 0]
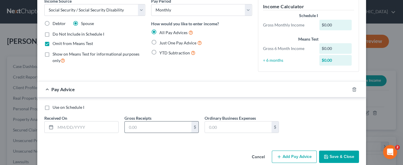
click at [146, 126] on input "text" at bounding box center [158, 126] width 67 height 11
type input "1,152.00"
click at [159, 43] on label "Just One Pay Advice" at bounding box center [180, 42] width 43 height 7
click at [162, 43] on input "Just One Pay Advice" at bounding box center [164, 41] width 4 height 4
radio input "true"
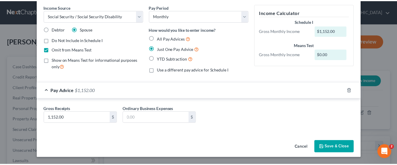
scroll to position [22, 0]
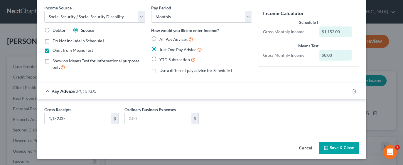
click at [330, 147] on button "Save & Close" at bounding box center [339, 147] width 40 height 12
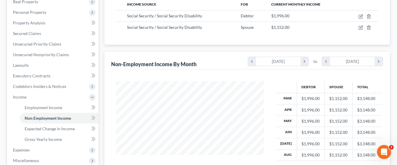
scroll to position [97, 0]
click at [306, 61] on icon "chevron_right" at bounding box center [305, 61] width 8 height 9
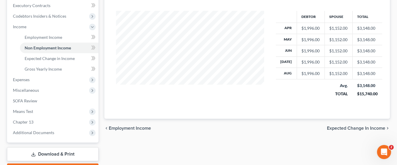
scroll to position [168, 0]
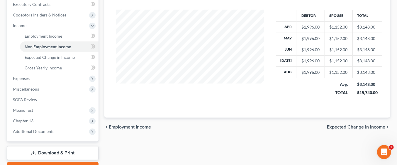
click at [343, 125] on span "Expected Change in Income" at bounding box center [356, 126] width 58 height 5
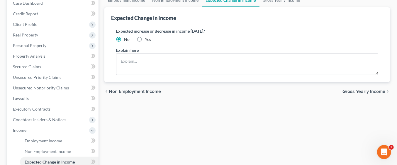
scroll to position [64, 0]
click at [361, 89] on span "Gross Yearly Income" at bounding box center [364, 90] width 43 height 5
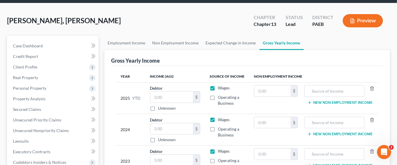
scroll to position [28, 0]
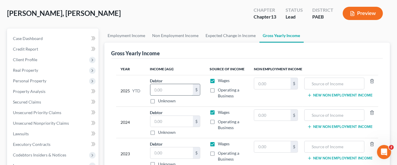
click at [170, 90] on input "text" at bounding box center [172, 89] width 43 height 11
type input "17,962"
click at [276, 82] on input "text" at bounding box center [273, 83] width 36 height 11
type input "17,962"
click at [218, 79] on label "Wages" at bounding box center [224, 80] width 12 height 6
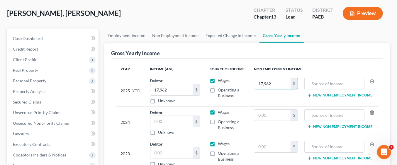
click at [220, 79] on input "Wages" at bounding box center [222, 79] width 4 height 4
checkbox input "false"
click at [338, 82] on input "text" at bounding box center [335, 83] width 54 height 11
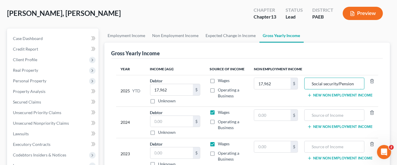
type input "Social security/Pension"
click at [218, 109] on label "Wages" at bounding box center [224, 112] width 12 height 6
click at [220, 109] on input "Wages" at bounding box center [222, 111] width 4 height 4
checkbox input "false"
click at [275, 113] on input "text" at bounding box center [273, 114] width 36 height 11
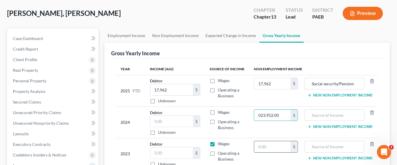
click at [274, 146] on input "text" at bounding box center [273, 146] width 36 height 11
click at [285, 113] on input "023,952.00" at bounding box center [273, 114] width 36 height 11
click at [259, 112] on input "0" at bounding box center [273, 114] width 36 height 11
click at [258, 115] on input "0" at bounding box center [273, 114] width 36 height 11
click at [295, 114] on div "$" at bounding box center [294, 114] width 7 height 11
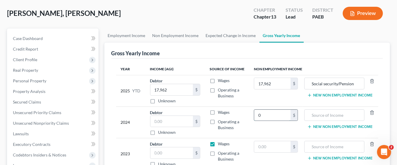
click at [287, 115] on input "0" at bounding box center [273, 114] width 36 height 11
type input "23,952.00"
click at [328, 117] on input "text" at bounding box center [335, 114] width 54 height 11
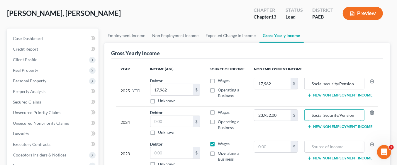
type input "Social Security/Pension"
click at [218, 145] on label "Wages" at bounding box center [224, 144] width 12 height 6
click at [220, 144] on input "Wages" at bounding box center [222, 143] width 4 height 4
checkbox input "false"
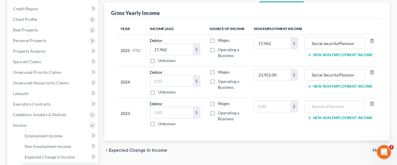
scroll to position [69, 0]
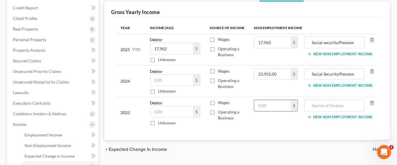
click at [274, 104] on input "text" at bounding box center [273, 105] width 36 height 11
type input "23,952.00"
paste input "Social Security/Pension"
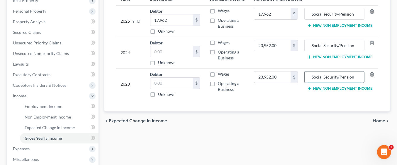
scroll to position [97, 0]
type input "Social Security/Pension"
click at [378, 121] on span "Home" at bounding box center [379, 120] width 13 height 5
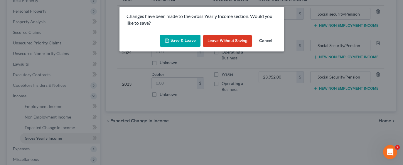
click at [177, 42] on button "Save & Leave" at bounding box center [180, 41] width 41 height 12
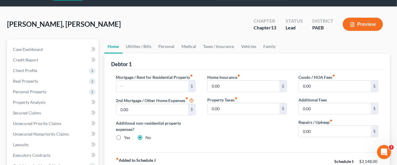
scroll to position [29, 0]
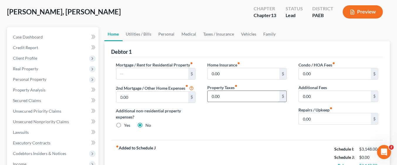
click at [216, 96] on input "0.00" at bounding box center [244, 96] width 72 height 11
type input "2,300"
click at [310, 116] on input "0.00" at bounding box center [335, 118] width 72 height 11
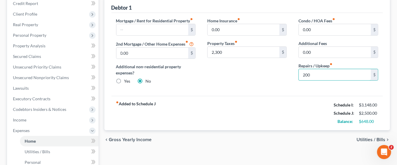
scroll to position [79, 0]
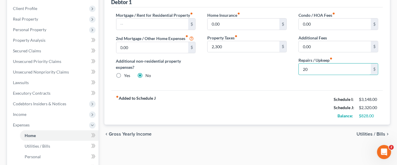
type input "2"
type input "80"
click at [312, 21] on input "0.00" at bounding box center [335, 23] width 72 height 11
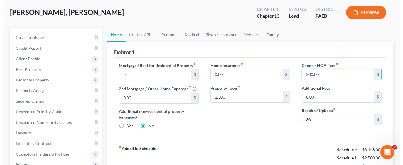
scroll to position [24, 0]
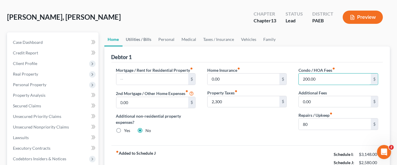
type input "200.00"
click at [136, 39] on link "Utilities / Bills" at bounding box center [139, 39] width 33 height 14
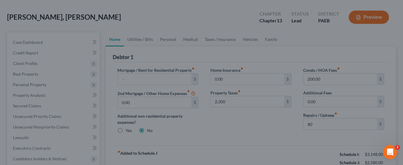
click at [242, 123] on div at bounding box center [201, 82] width 403 height 165
click at [240, 134] on div at bounding box center [201, 82] width 403 height 165
click at [245, 141] on div at bounding box center [201, 82] width 403 height 165
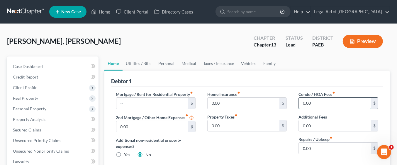
click at [318, 103] on input "0.00" at bounding box center [335, 102] width 72 height 11
type input "200"
click at [319, 146] on input "0.00" at bounding box center [335, 147] width 72 height 11
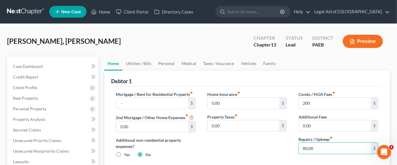
type input "80.00"
click at [166, 101] on input "text" at bounding box center [153, 102] width 72 height 11
type input "0.00"
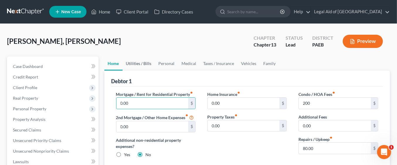
click at [143, 63] on link "Utilities / Bills" at bounding box center [139, 63] width 33 height 14
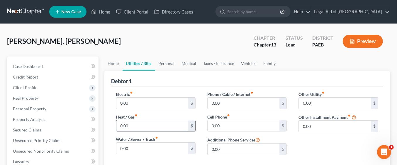
click at [155, 124] on input "0.00" at bounding box center [153, 125] width 72 height 11
type input "8"
type input "60.00"
click at [236, 124] on input "0.00" at bounding box center [244, 125] width 72 height 11
type input "50.00"
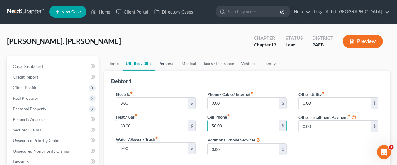
click at [166, 61] on link "Personal" at bounding box center [166, 63] width 23 height 14
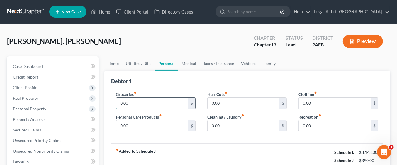
click at [163, 102] on input "0.00" at bounding box center [153, 102] width 72 height 11
type input "400"
click at [132, 124] on input "0.00" at bounding box center [153, 125] width 72 height 11
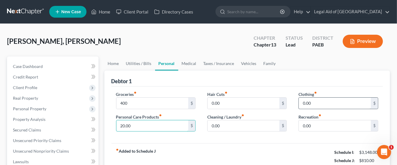
type input "20.00"
click at [324, 101] on input "0.00" at bounding box center [335, 102] width 72 height 11
type input "50"
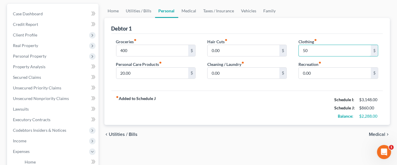
scroll to position [54, 0]
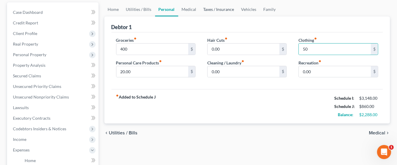
click at [212, 11] on link "Taxes / Insurance" at bounding box center [219, 9] width 38 height 14
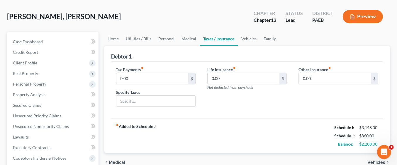
scroll to position [26, 0]
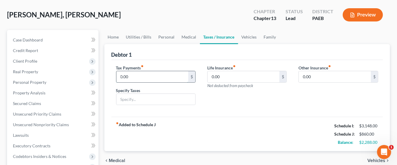
click at [173, 75] on input "0.00" at bounding box center [153, 76] width 72 height 11
type input "2,300"
click at [149, 95] on input "text" at bounding box center [156, 99] width 79 height 11
type input "Property Taxes"
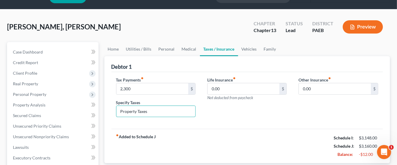
scroll to position [0, 0]
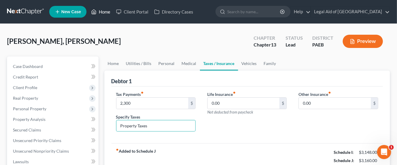
click at [101, 13] on link "Home" at bounding box center [100, 11] width 25 height 11
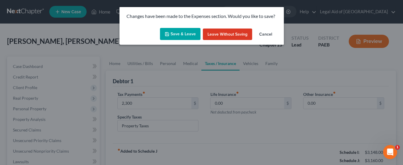
click at [181, 31] on button "Save & Leave" at bounding box center [180, 34] width 41 height 12
type input "2,300.00"
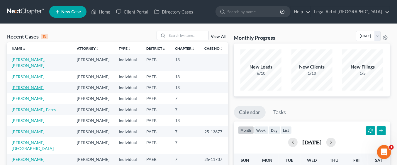
click at [42, 85] on link "[PERSON_NAME]" at bounding box center [28, 87] width 33 height 5
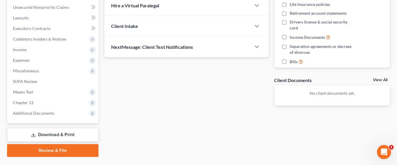
scroll to position [157, 0]
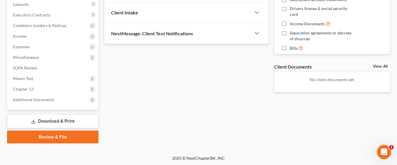
click at [72, 117] on link "Download & Print" at bounding box center [53, 121] width 92 height 14
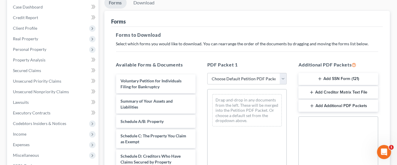
scroll to position [63, 0]
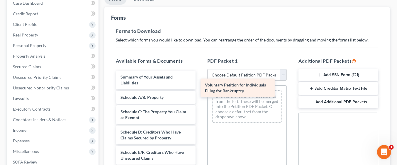
drag, startPoint x: 132, startPoint y: 78, endPoint x: 217, endPoint y: 87, distance: 85.4
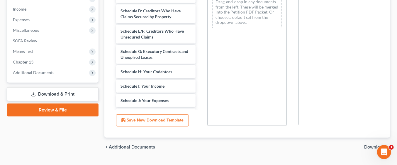
scroll to position [188, 0]
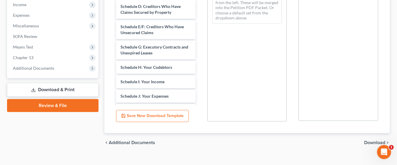
click at [373, 142] on span "Download" at bounding box center [375, 142] width 21 height 5
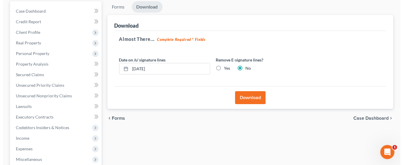
scroll to position [50, 0]
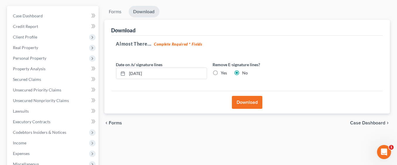
click at [251, 99] on button "Download" at bounding box center [247, 102] width 31 height 13
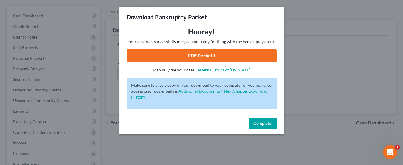
click at [222, 53] on link "PDF Packet 1" at bounding box center [202, 55] width 150 height 13
